Goal: Task Accomplishment & Management: Complete application form

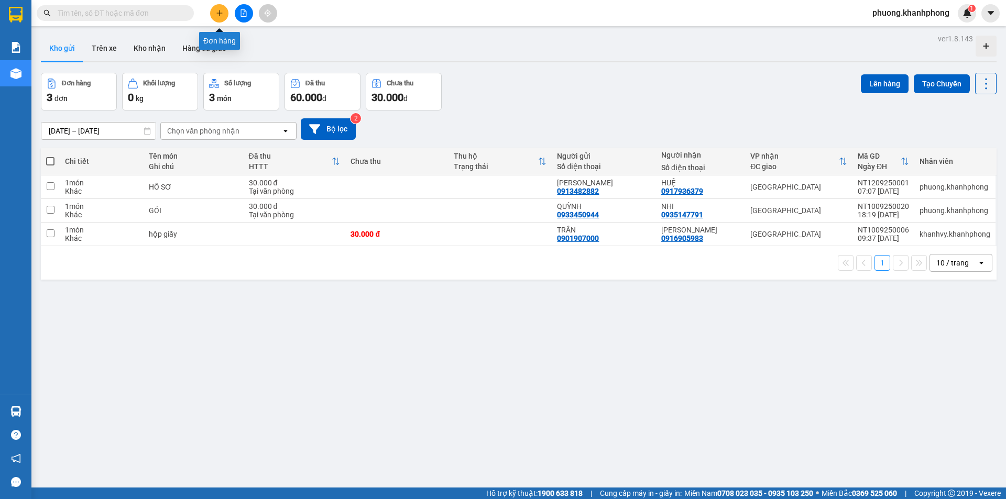
click at [222, 12] on icon "plus" at bounding box center [219, 12] width 7 height 7
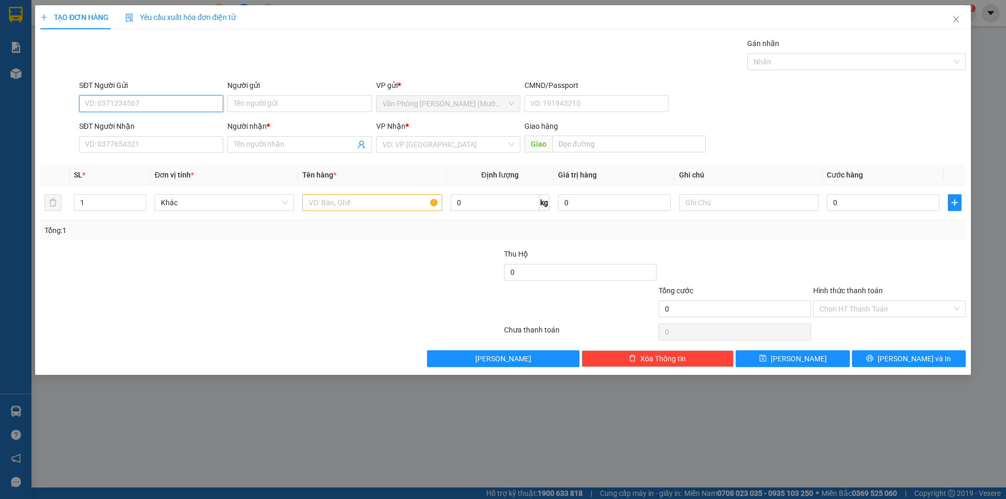
click at [124, 104] on input "SĐT Người Gửi" at bounding box center [151, 103] width 144 height 17
click at [114, 103] on input "SĐT Người Gửi" at bounding box center [151, 103] width 144 height 17
type input "0914074730"
click at [273, 103] on input "Người gửi" at bounding box center [299, 103] width 144 height 17
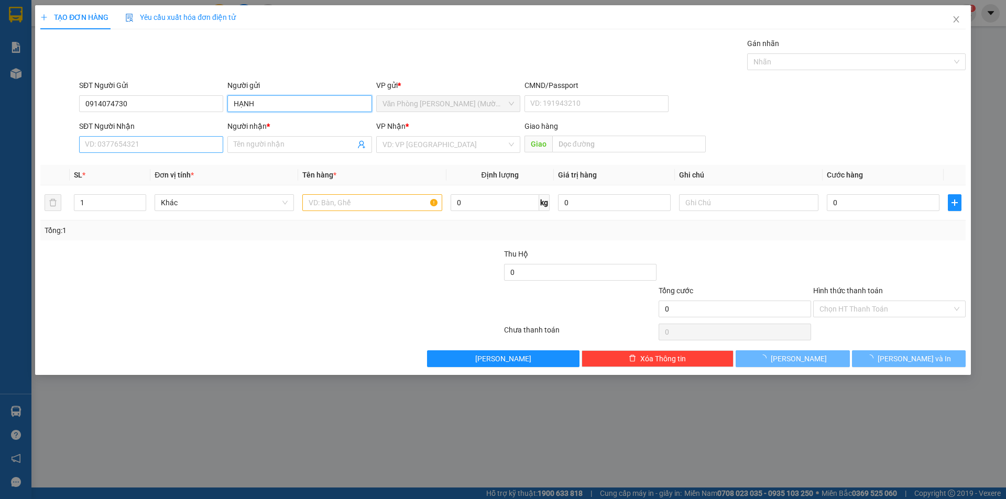
type input "HẠNH"
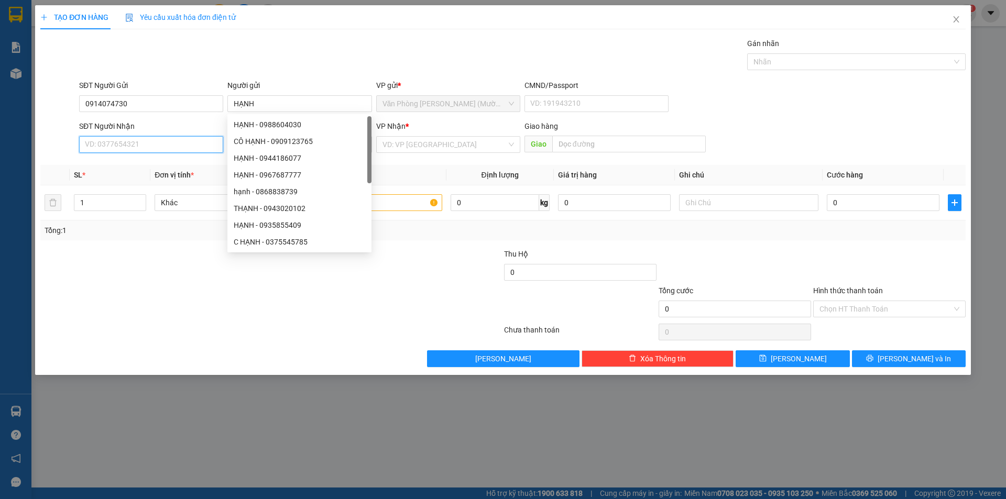
click at [149, 146] on input "SĐT Người Nhận" at bounding box center [151, 144] width 144 height 17
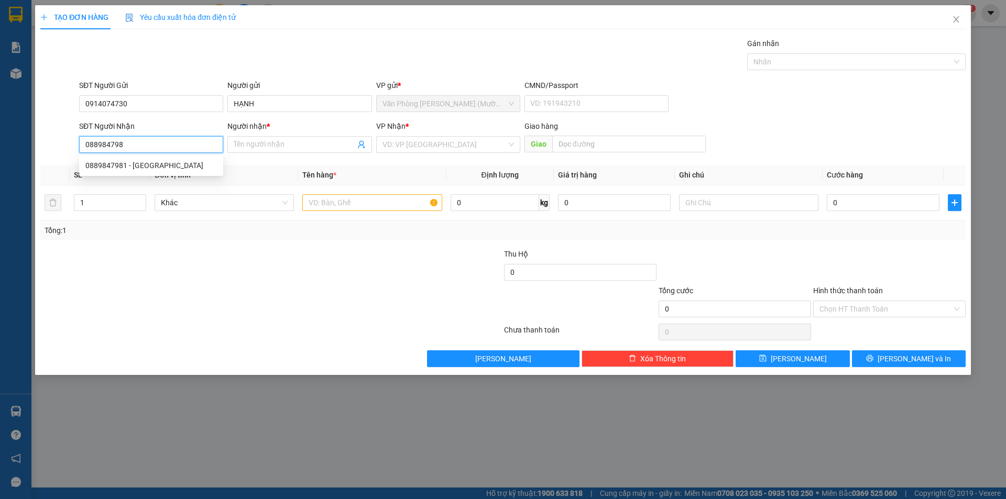
type input "0889847981"
click at [145, 172] on div "0889847981 - [GEOGRAPHIC_DATA]" at bounding box center [151, 165] width 144 height 17
type input "[PERSON_NAME]"
type input "0889847981"
click at [392, 203] on input "text" at bounding box center [371, 202] width 139 height 17
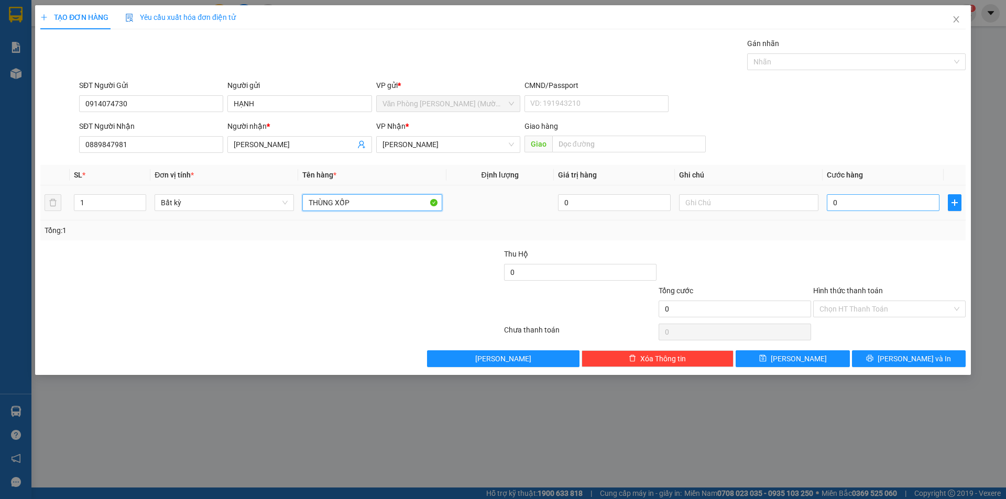
type input "THÙNG XỐP"
click at [842, 206] on input "0" at bounding box center [883, 202] width 113 height 17
type input "5"
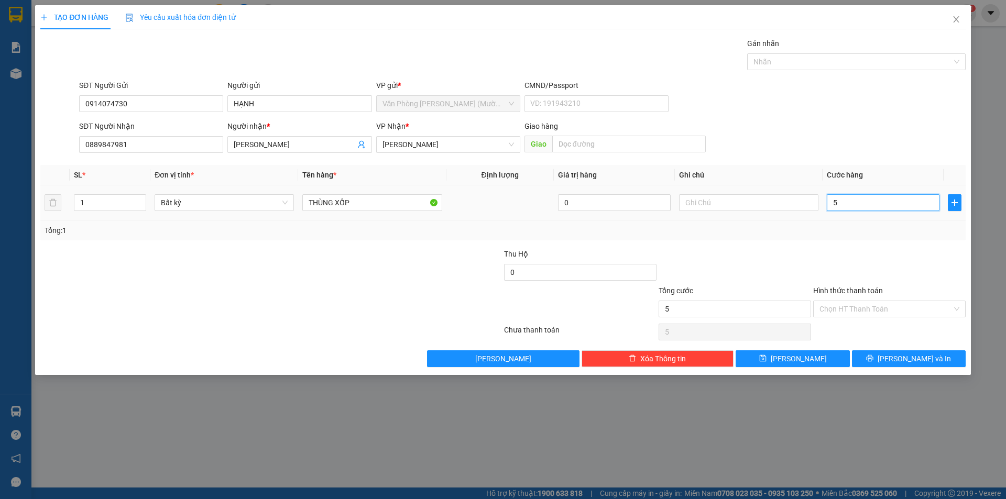
type input "50"
type input "50.000"
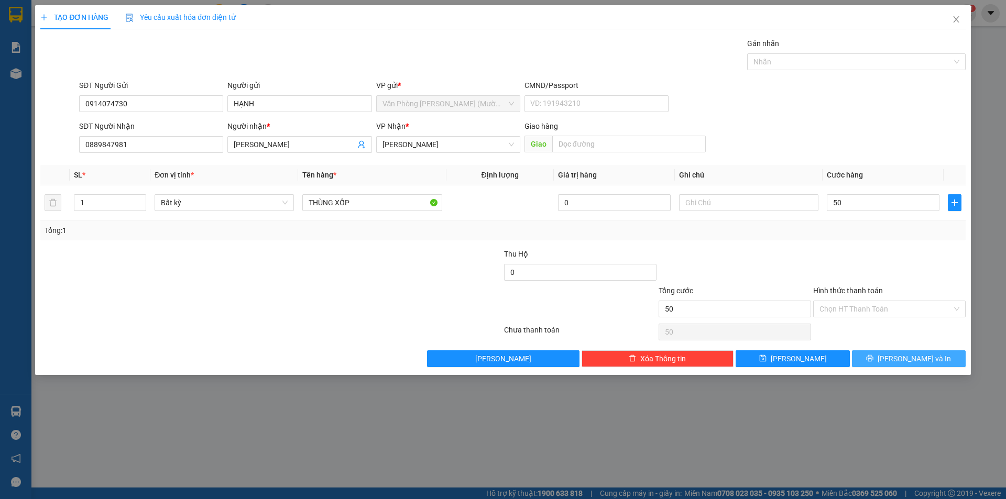
type input "50.000"
click at [873, 358] on icon "printer" at bounding box center [869, 358] width 7 height 7
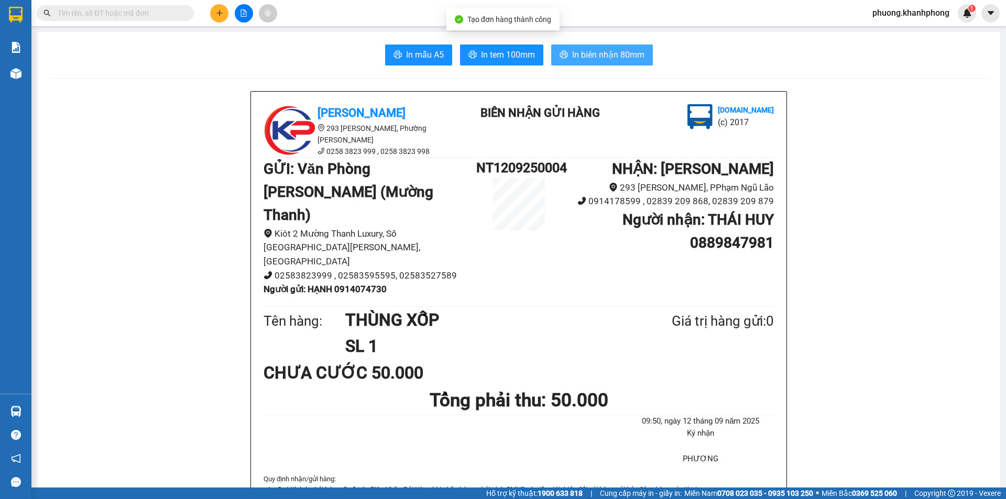
click at [619, 58] on span "In biên nhận 80mm" at bounding box center [608, 54] width 72 height 13
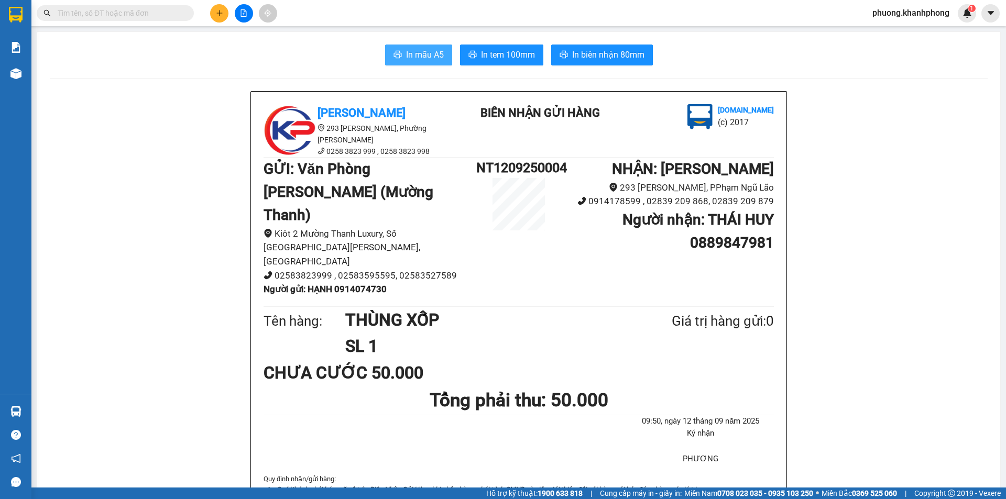
click at [423, 50] on span "In mẫu A5" at bounding box center [425, 54] width 38 height 13
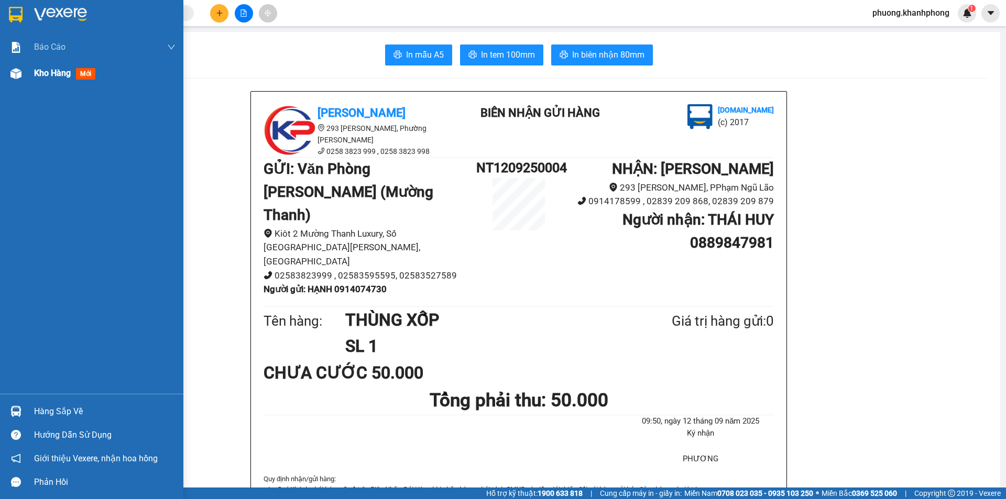
click at [15, 71] on img at bounding box center [15, 73] width 11 height 11
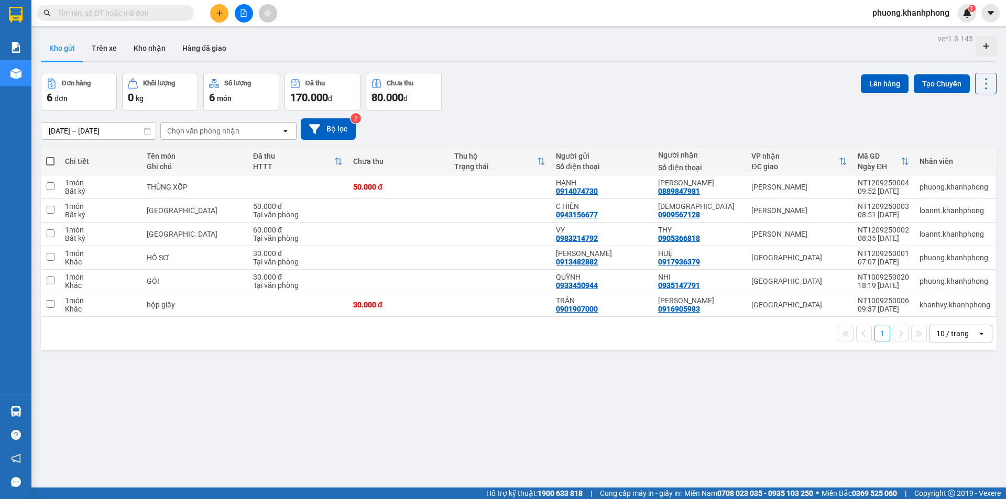
click at [148, 12] on input "text" at bounding box center [120, 13] width 124 height 12
click at [184, 12] on span at bounding box center [186, 13] width 6 height 12
click at [174, 15] on input "text" at bounding box center [120, 13] width 124 height 12
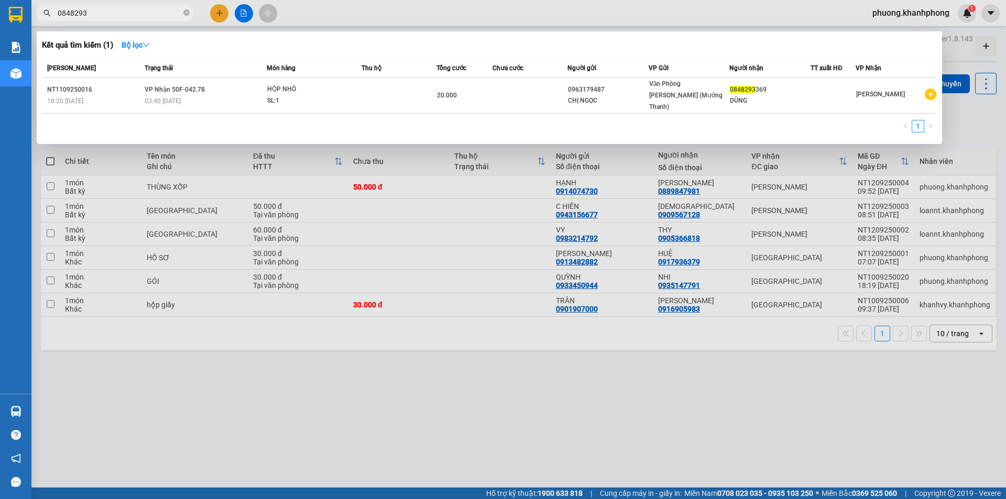
type input "0848293"
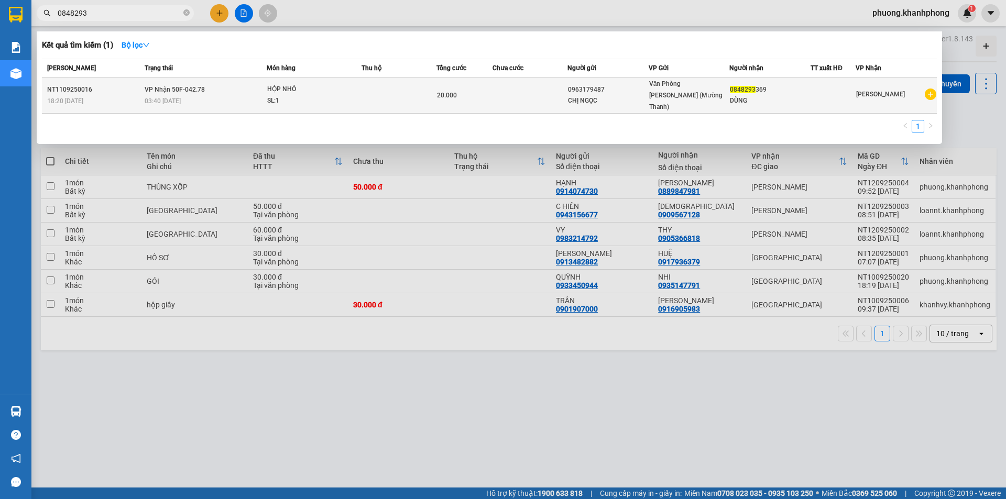
click at [356, 93] on span "HỘP NHỎ SL: 1" at bounding box center [314, 95] width 94 height 23
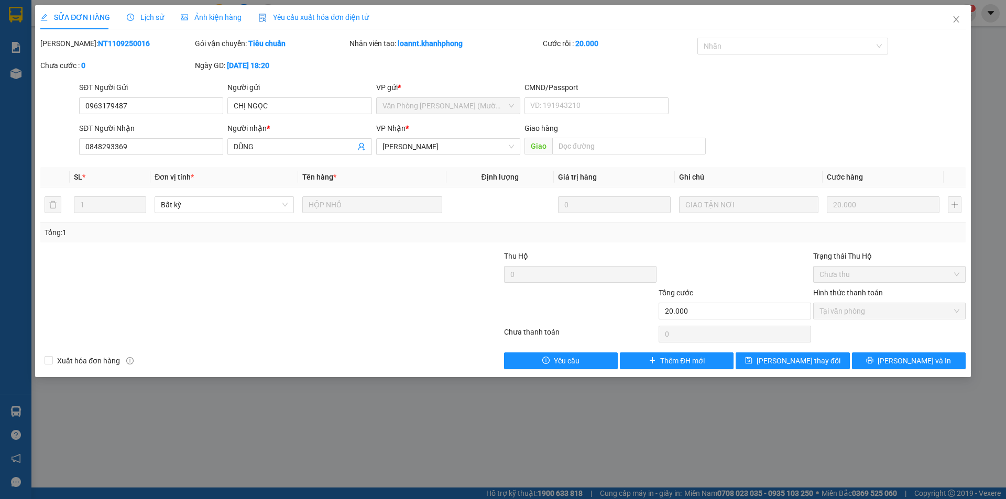
type input "0963179487"
type input "0848293369"
type input "20.000"
click at [957, 20] on icon "close" at bounding box center [956, 19] width 8 height 8
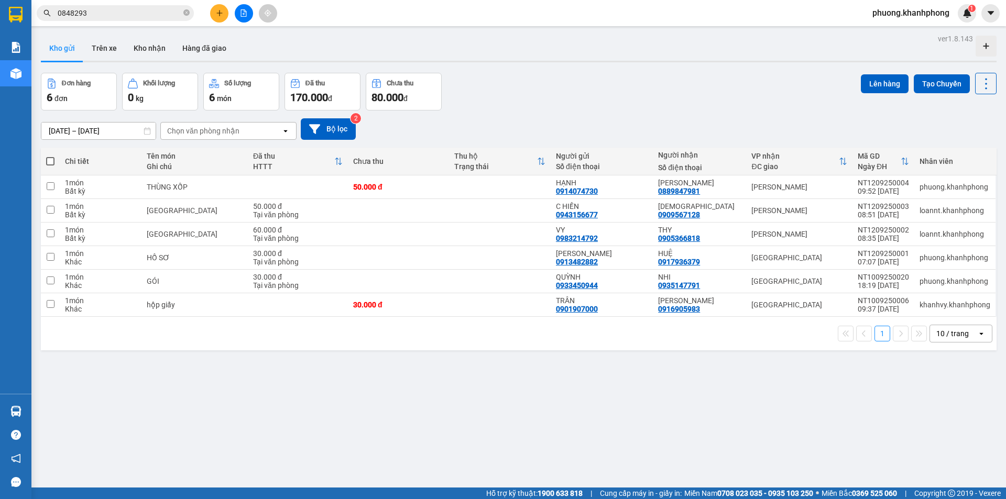
click at [139, 16] on input "0848293" at bounding box center [120, 13] width 124 height 12
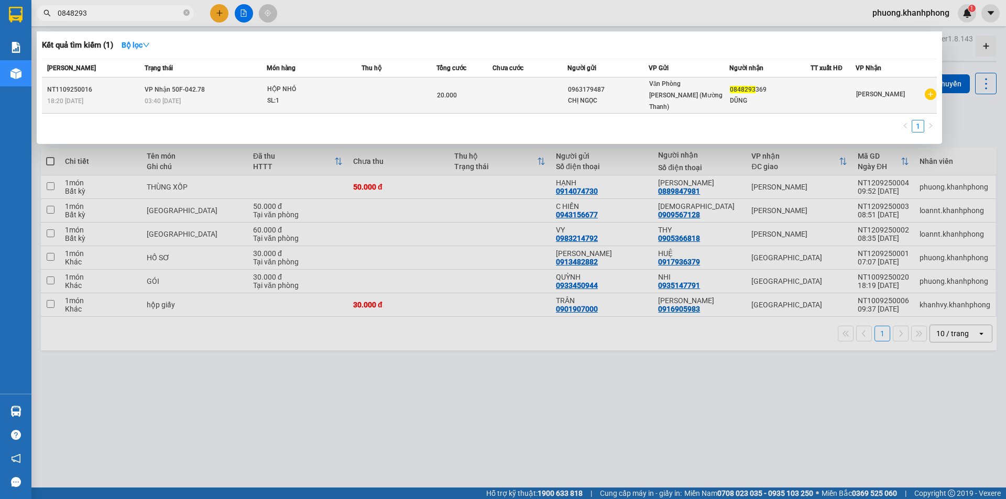
click at [351, 89] on span "HỘP NHỎ SL: 1" at bounding box center [314, 95] width 94 height 23
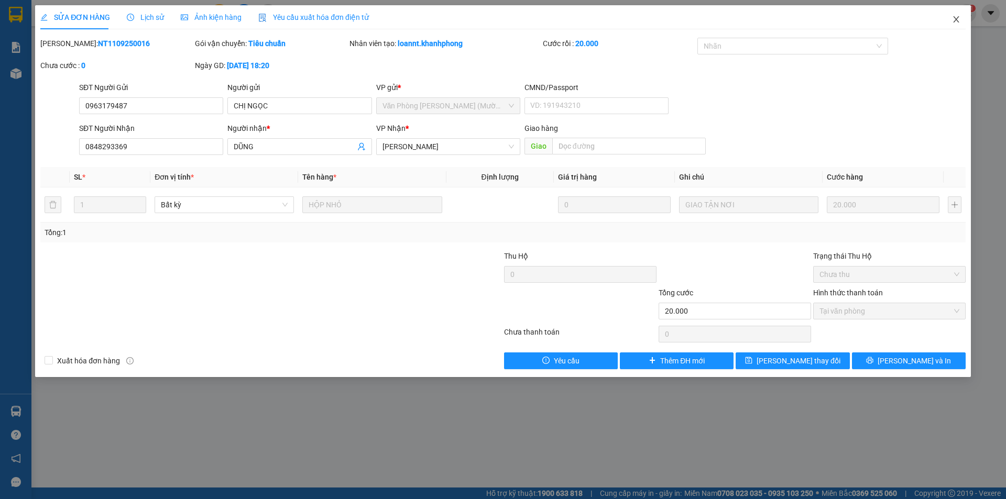
drag, startPoint x: 960, startPoint y: 19, endPoint x: 945, endPoint y: 7, distance: 19.0
click at [959, 18] on icon "close" at bounding box center [956, 19] width 8 height 8
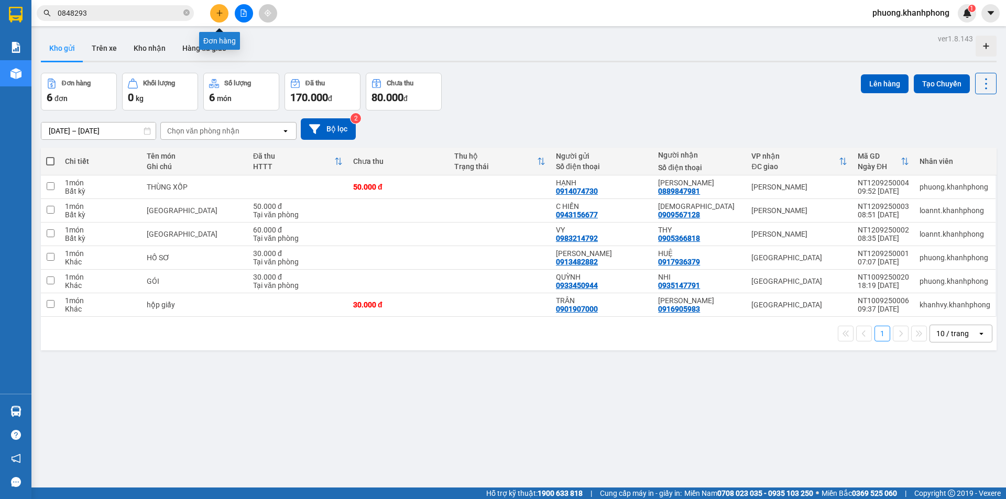
click at [216, 10] on icon "plus" at bounding box center [219, 12] width 7 height 7
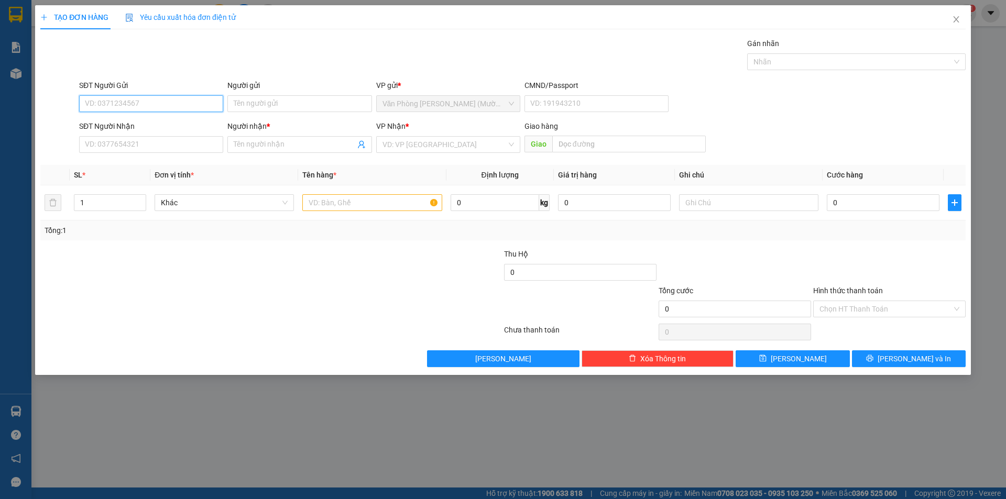
click at [99, 109] on input "SĐT Người Gửi" at bounding box center [151, 103] width 144 height 17
type input "0913400895"
click at [123, 124] on div "0913400895 - THẢO" at bounding box center [150, 125] width 131 height 12
type input "THẢO"
type input "0913400895"
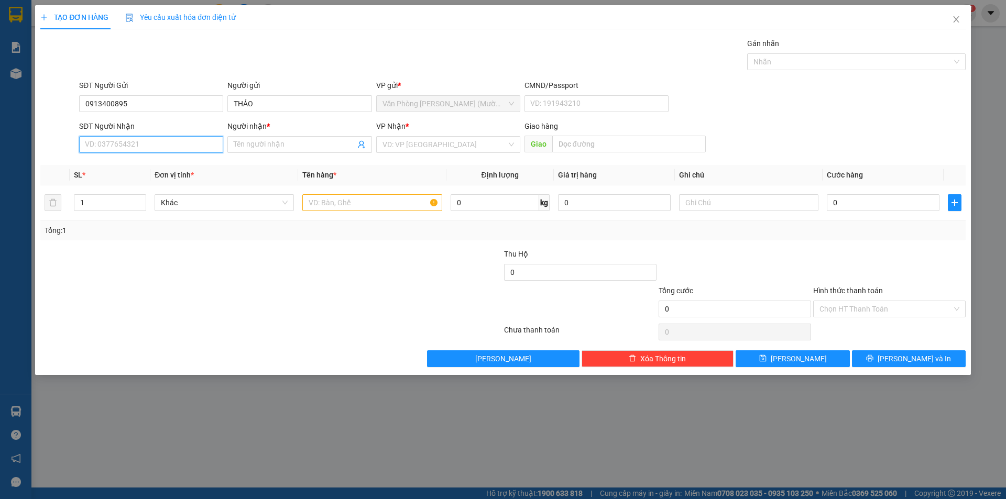
click at [148, 147] on input "SĐT Người Nhận" at bounding box center [151, 144] width 144 height 17
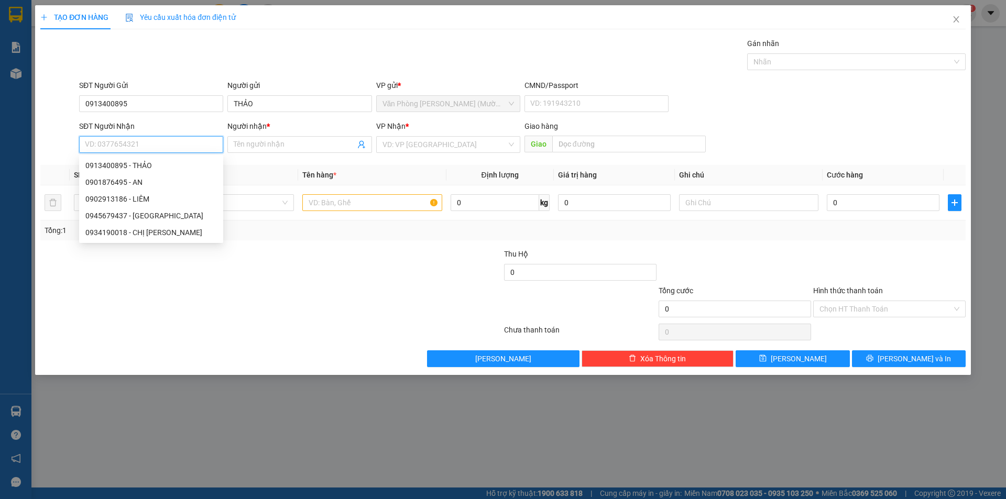
click at [159, 145] on input "SĐT Người Nhận" at bounding box center [151, 144] width 144 height 17
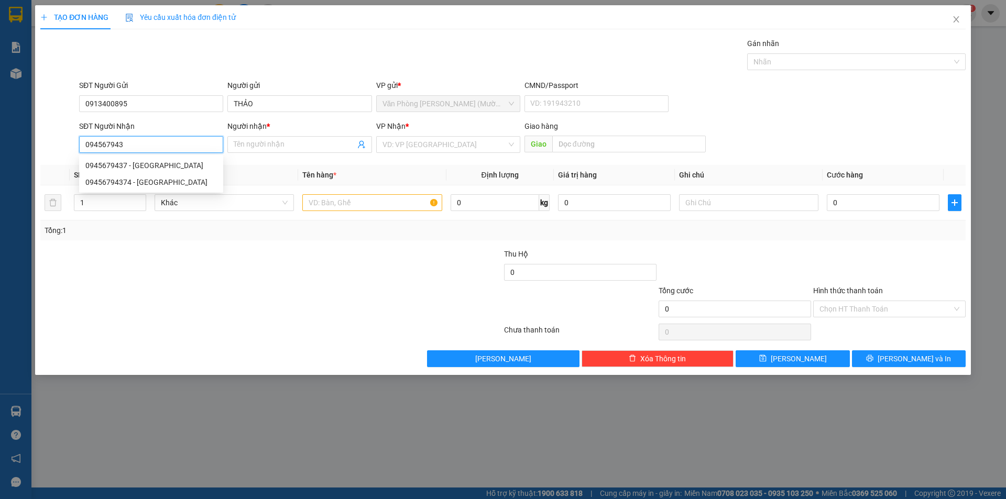
type input "0945679437"
click at [137, 161] on div "0945679437 - [GEOGRAPHIC_DATA]" at bounding box center [150, 166] width 131 height 12
type input "HÀ"
type input "0945679437"
click at [371, 203] on input "text" at bounding box center [371, 202] width 139 height 17
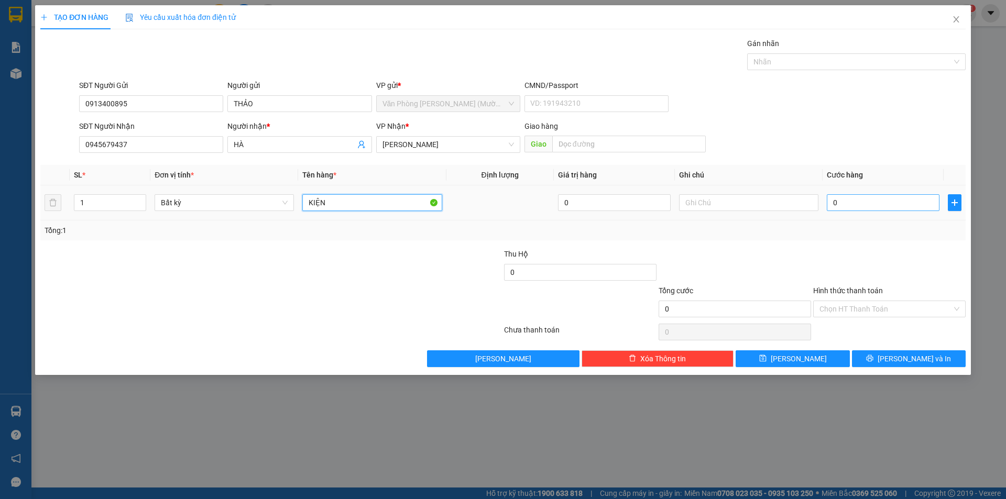
type input "KIỆN"
click at [852, 201] on input "0" at bounding box center [883, 202] width 113 height 17
click at [852, 200] on input "0" at bounding box center [883, 202] width 113 height 17
type input "04"
type input "4"
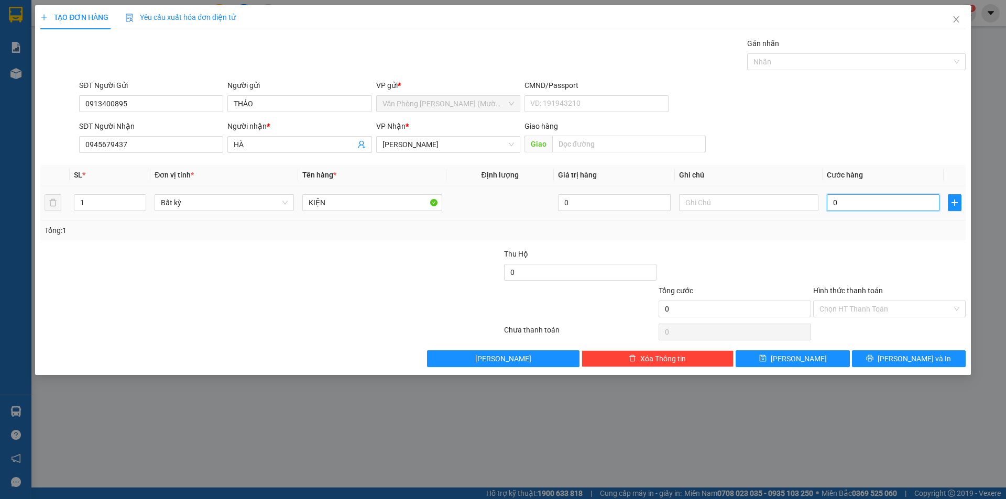
type input "4"
type input "040"
type input "40"
type input "40.000"
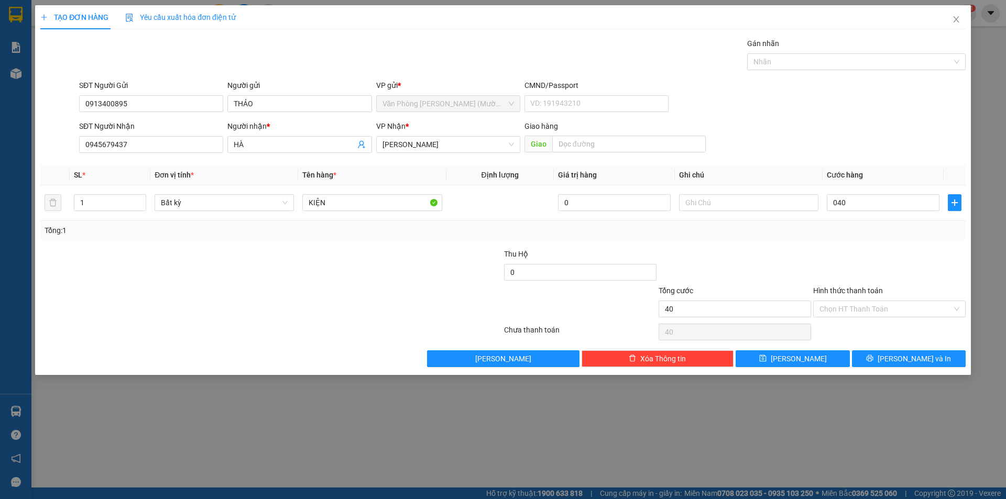
type input "40.000"
click at [839, 240] on div "Tổng: 1" at bounding box center [502, 231] width 925 height 20
click at [886, 358] on button "[PERSON_NAME] và In" at bounding box center [909, 358] width 114 height 17
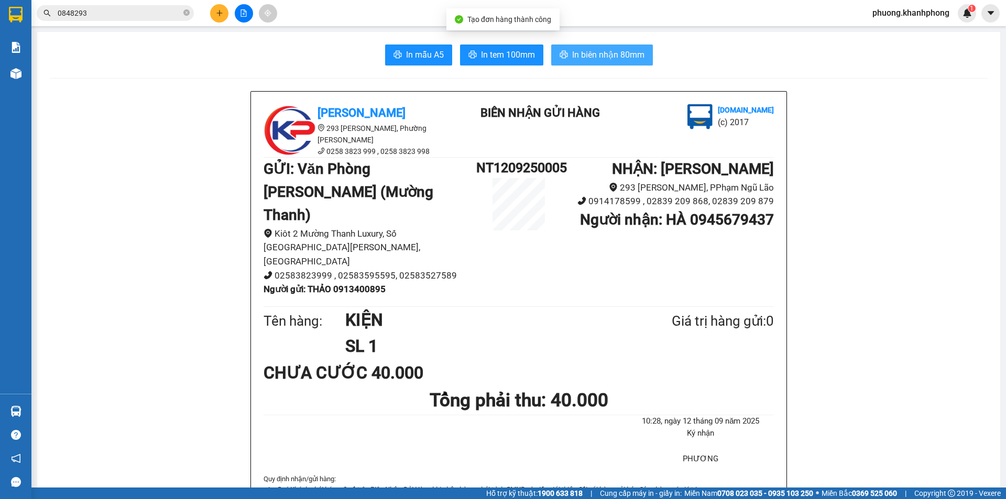
click at [590, 52] on span "In biên nhận 80mm" at bounding box center [608, 54] width 72 height 13
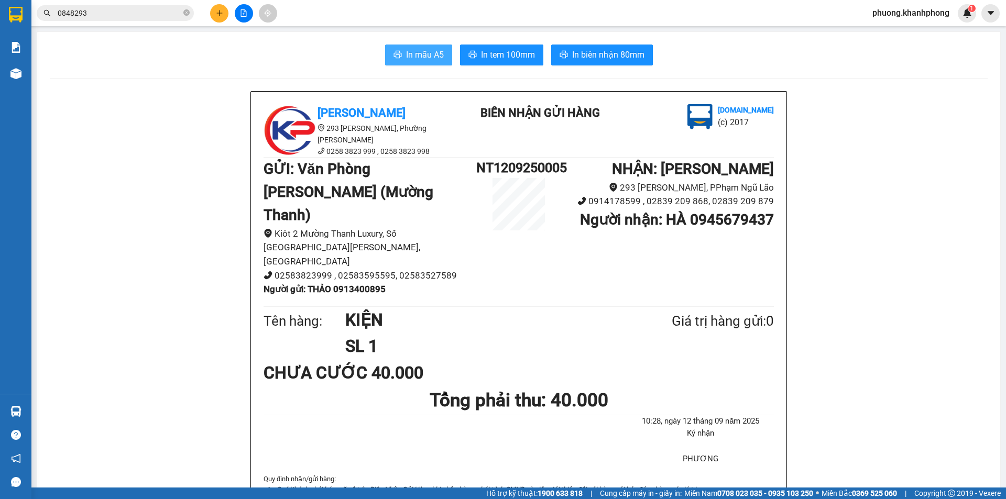
click at [414, 49] on span "In mẫu A5" at bounding box center [425, 54] width 38 height 13
